Goal: Task Accomplishment & Management: Manage account settings

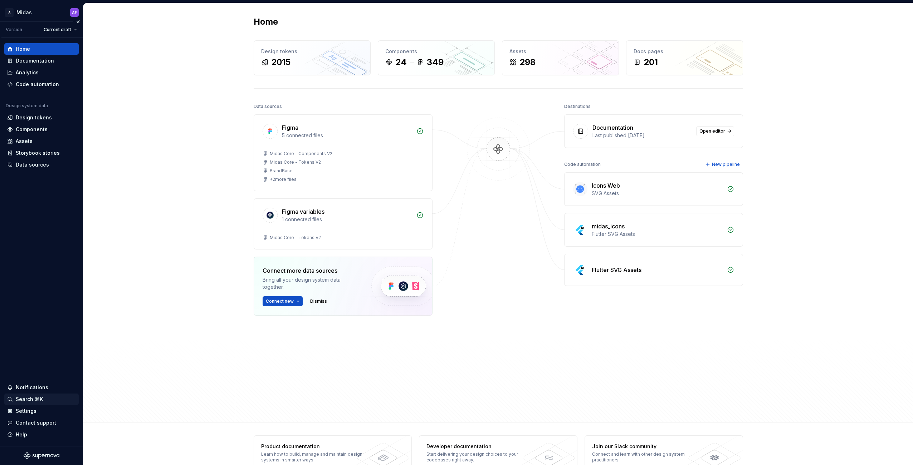
click at [26, 404] on div "Search ⌘K" at bounding box center [41, 399] width 74 height 11
click at [20, 408] on div "Settings" at bounding box center [26, 411] width 21 height 7
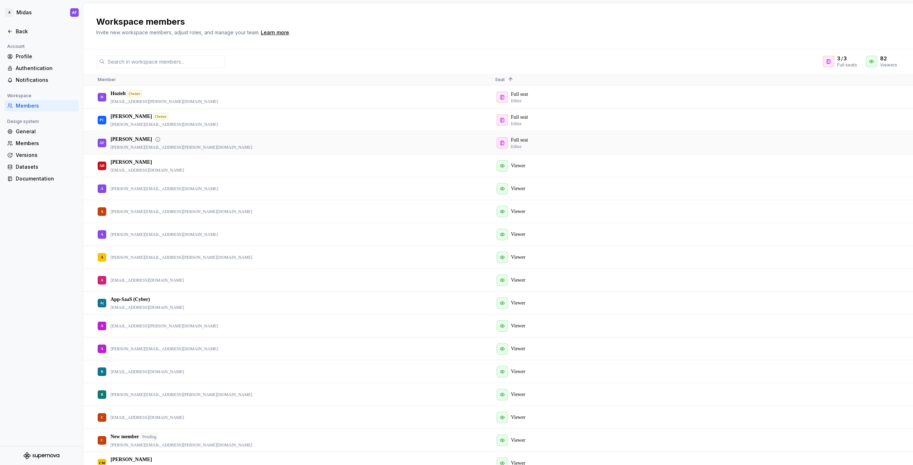
click at [520, 136] on div "Full seat Editor" at bounding box center [688, 143] width 386 height 22
click at [465, 313] on div "A( App-SaaS (Cyber) app-saas@avenue.us" at bounding box center [291, 303] width 386 height 22
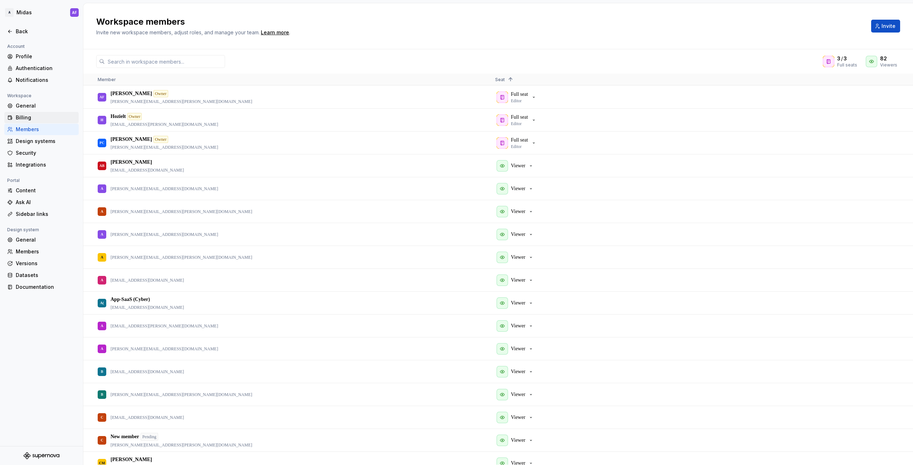
click at [42, 117] on div "Billing" at bounding box center [46, 117] width 60 height 7
